Goal: Find specific page/section: Find specific page/section

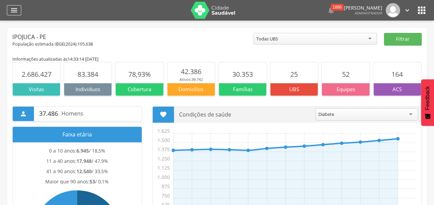
click at [10, 12] on icon "" at bounding box center [14, 10] width 8 height 8
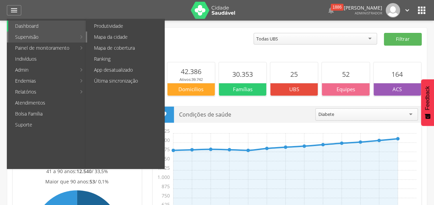
click at [98, 38] on link "Mapa da cidade" at bounding box center [125, 37] width 77 height 11
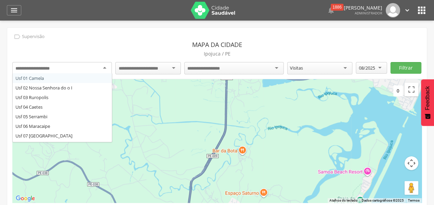
click at [106, 70] on div at bounding box center [61, 68] width 99 height 12
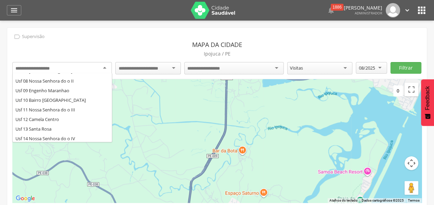
scroll to position [70, 0]
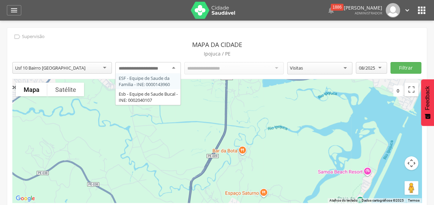
click at [173, 68] on div at bounding box center [147, 68] width 65 height 12
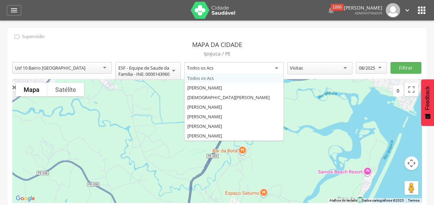
click at [237, 67] on div "Todos os Acs" at bounding box center [233, 68] width 99 height 12
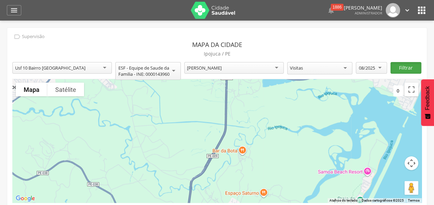
click at [406, 67] on button "Filtrar" at bounding box center [405, 68] width 31 height 12
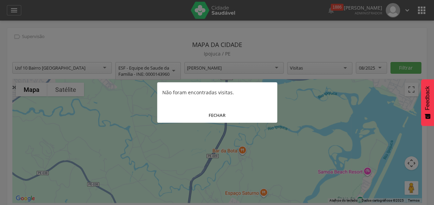
click at [114, 84] on div at bounding box center [217, 102] width 434 height 205
click at [214, 114] on button "FECHAR" at bounding box center [217, 115] width 120 height 15
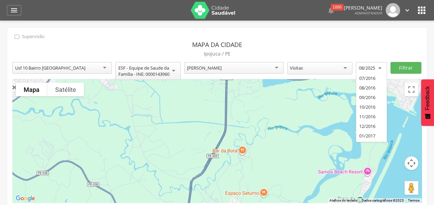
scroll to position [987, 0]
click at [381, 66] on div "08/2025" at bounding box center [370, 68] width 31 height 12
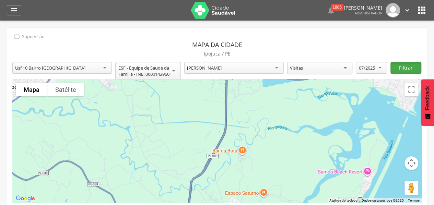
click at [398, 67] on button "Filtrar" at bounding box center [405, 68] width 31 height 12
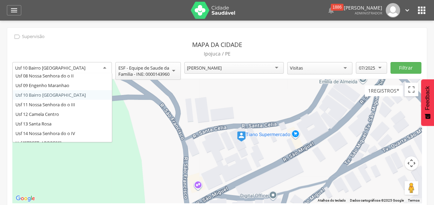
click at [103, 69] on div "Usf 10 Bairro [GEOGRAPHIC_DATA]" at bounding box center [61, 68] width 99 height 12
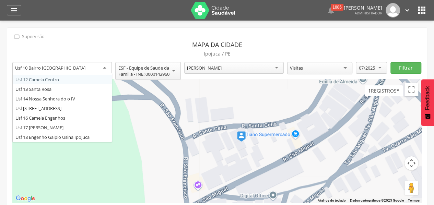
scroll to position [105, 0]
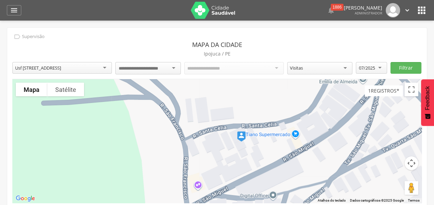
click at [172, 69] on div at bounding box center [147, 68] width 65 height 12
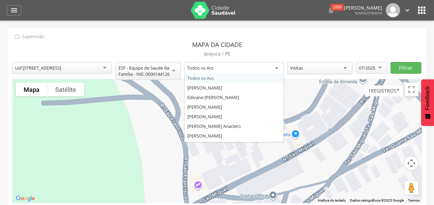
click at [258, 67] on div "Todos os Acs" at bounding box center [233, 68] width 99 height 12
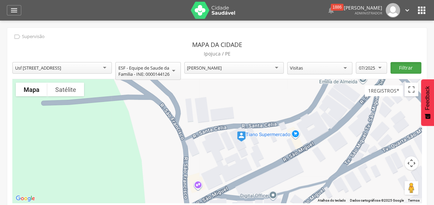
click at [404, 68] on button "Filtrar" at bounding box center [405, 68] width 31 height 12
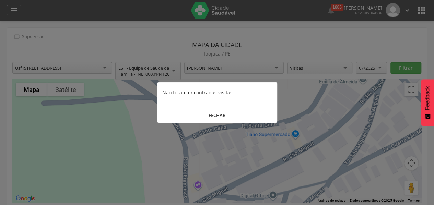
click at [215, 114] on button "FECHAR" at bounding box center [217, 115] width 120 height 15
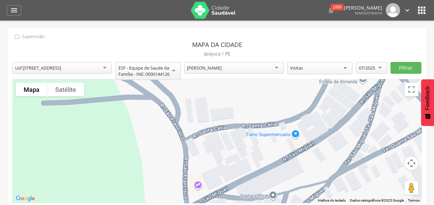
click at [265, 65] on div "[PERSON_NAME]" at bounding box center [233, 68] width 99 height 12
click at [406, 66] on button "Filtrar" at bounding box center [405, 68] width 31 height 12
